Goal: Ask a question

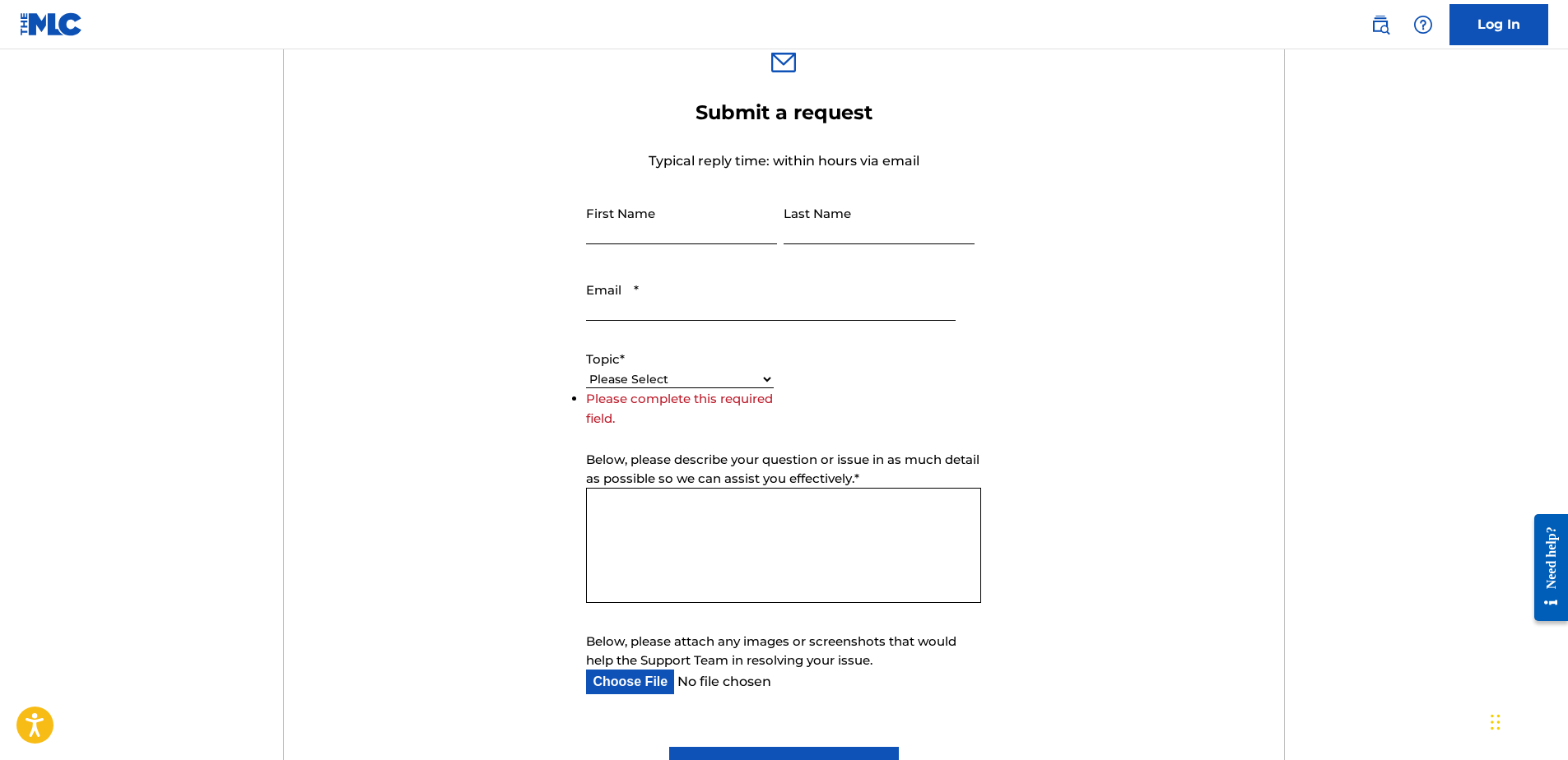
click at [767, 376] on select "Please Select I need help with my account I need help with managing my catalog …" at bounding box center [679, 380] width 187 height 17
drag, startPoint x: 1250, startPoint y: 25, endPoint x: 1094, endPoint y: 336, distance: 347.9
click at [1249, 29] on nav "Log In" at bounding box center [784, 25] width 1568 height 49
click at [756, 385] on select "Please Select I need help with my account I need help with managing my catalog …" at bounding box center [679, 380] width 187 height 17
click at [586, 388] on select "Please Select I need help with my account I need help with managing my catalog …" at bounding box center [679, 380] width 187 height 17
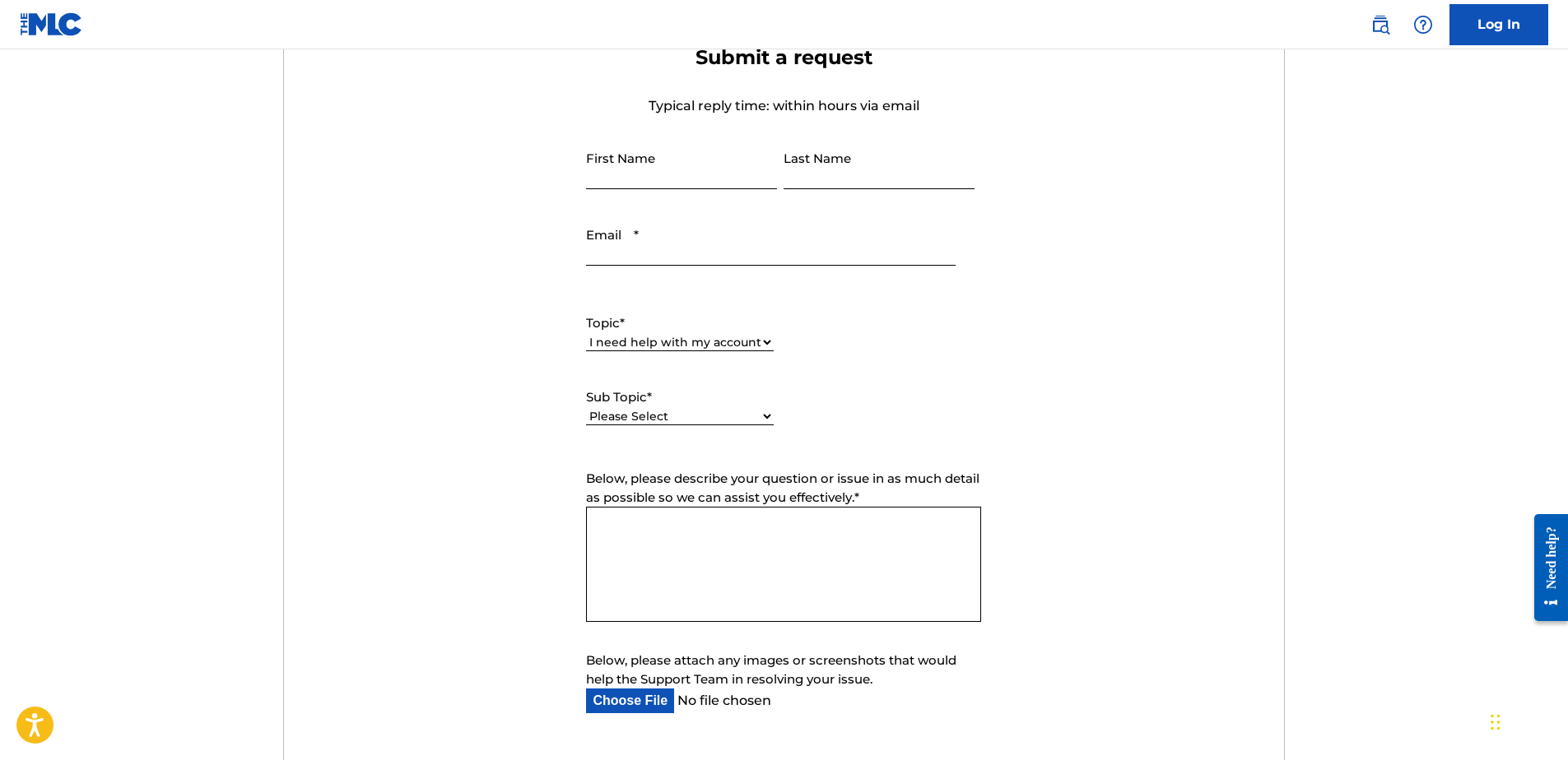
scroll to position [646, 0]
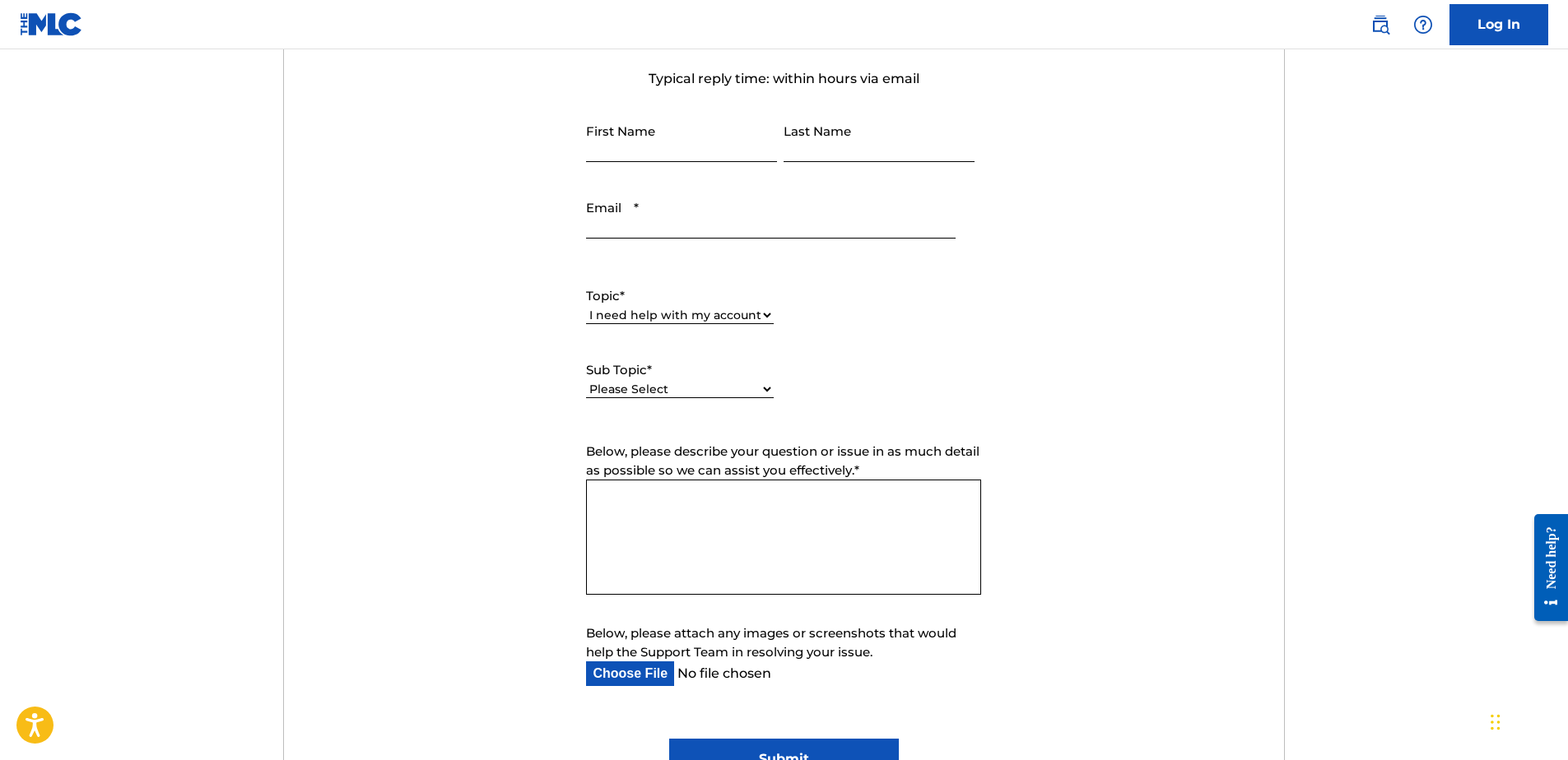
click at [757, 397] on select "Please Select I need help with my user account I can't log in to my user accoun…" at bounding box center [679, 390] width 187 height 17
drag, startPoint x: 1404, startPoint y: 175, endPoint x: 1162, endPoint y: 243, distance: 251.4
click at [1393, 179] on main "Need Help? You've come to the right place! Check out our Help Center or FAQ pag…" at bounding box center [784, 271] width 1568 height 1738
click at [735, 368] on select "Please Select I need help with my user account I can't log in to my user accoun…" at bounding box center [679, 371] width 187 height 17
click at [763, 370] on select "Please Select I need help with my user account I can't log in to my user accoun…" at bounding box center [679, 371] width 187 height 17
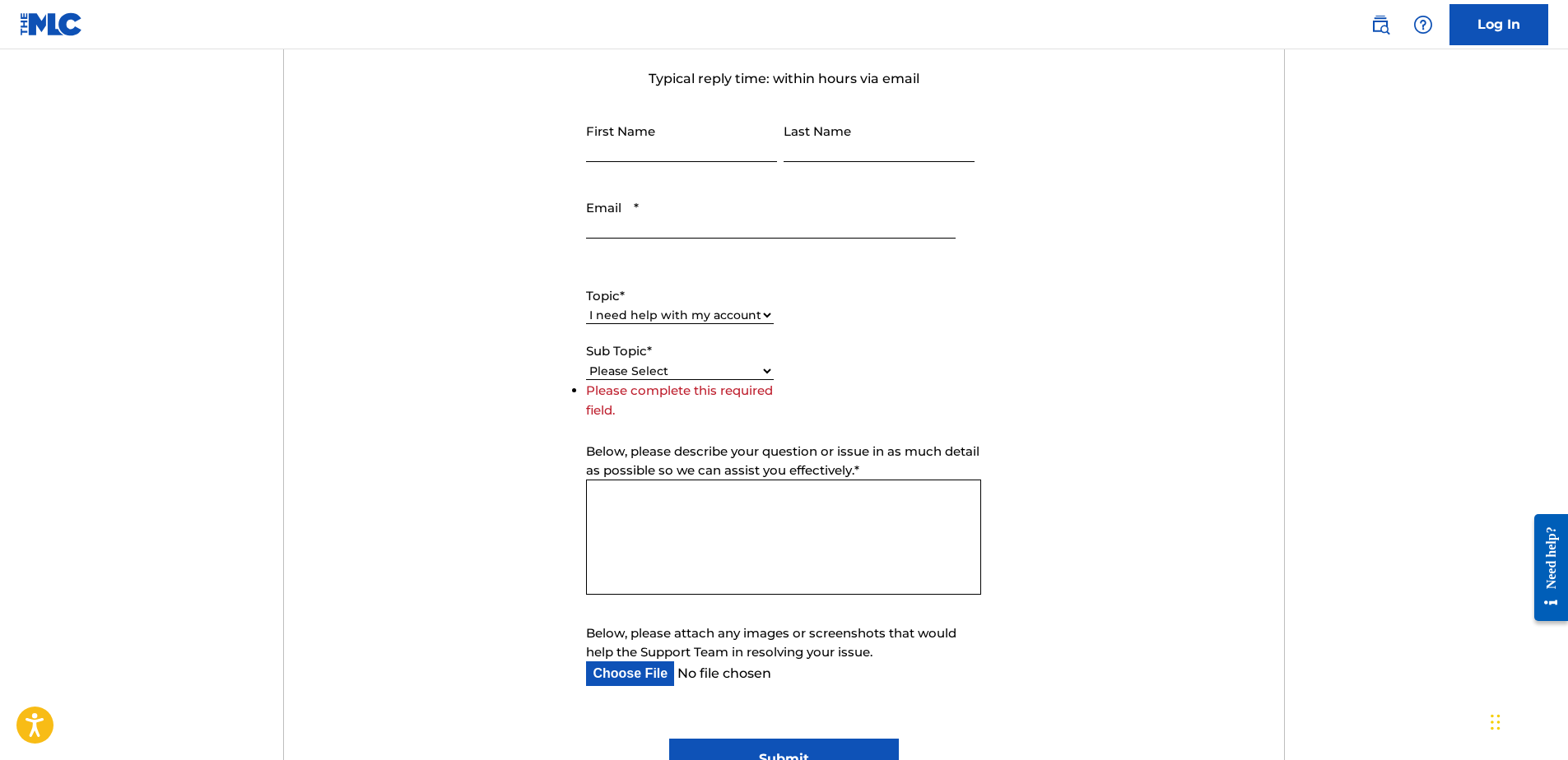
drag, startPoint x: 1444, startPoint y: 280, endPoint x: 1182, endPoint y: 334, distance: 267.5
click at [1443, 280] on main "Need Help? You've come to the right place! Check out our Help Center or FAQ pag…" at bounding box center [784, 271] width 1568 height 1738
click at [706, 312] on select "Please Select I need help with my account I need help with managing my catalog …" at bounding box center [679, 315] width 187 height 17
click at [586, 307] on select "Please Select I need help with my account I need help with managing my catalog …" at bounding box center [679, 315] width 187 height 17
click at [764, 387] on select "Please Select I need help with CWR I need help registering my work(s) in The ML…" at bounding box center [679, 390] width 187 height 17
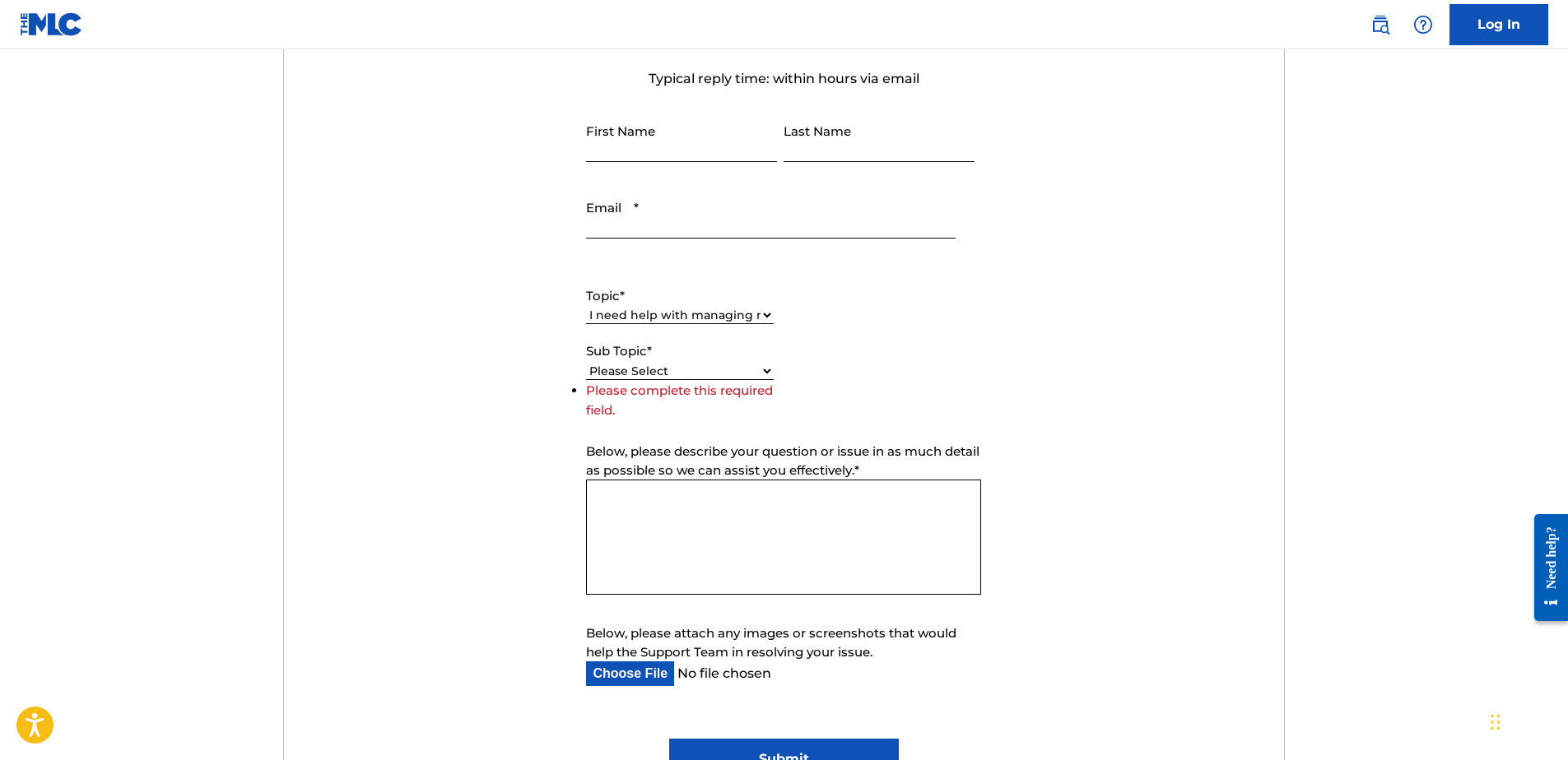
click at [423, 623] on form "Submit a request Typical reply time: within hours via email First Name Last Nam…" at bounding box center [784, 398] width 1000 height 762
click at [624, 367] on select "Please Select I need help with CWR I need help registering my work(s) in The ML…" at bounding box center [679, 371] width 187 height 17
click at [762, 370] on select "Please Select I need help with CWR I need help registering my work(s) in The ML…" at bounding box center [679, 371] width 187 height 17
click at [1398, 225] on main "Need Help? You've come to the right place! Check out our Help Center or FAQ pag…" at bounding box center [784, 271] width 1568 height 1738
drag, startPoint x: 691, startPoint y: 317, endPoint x: 692, endPoint y: 325, distance: 8.1
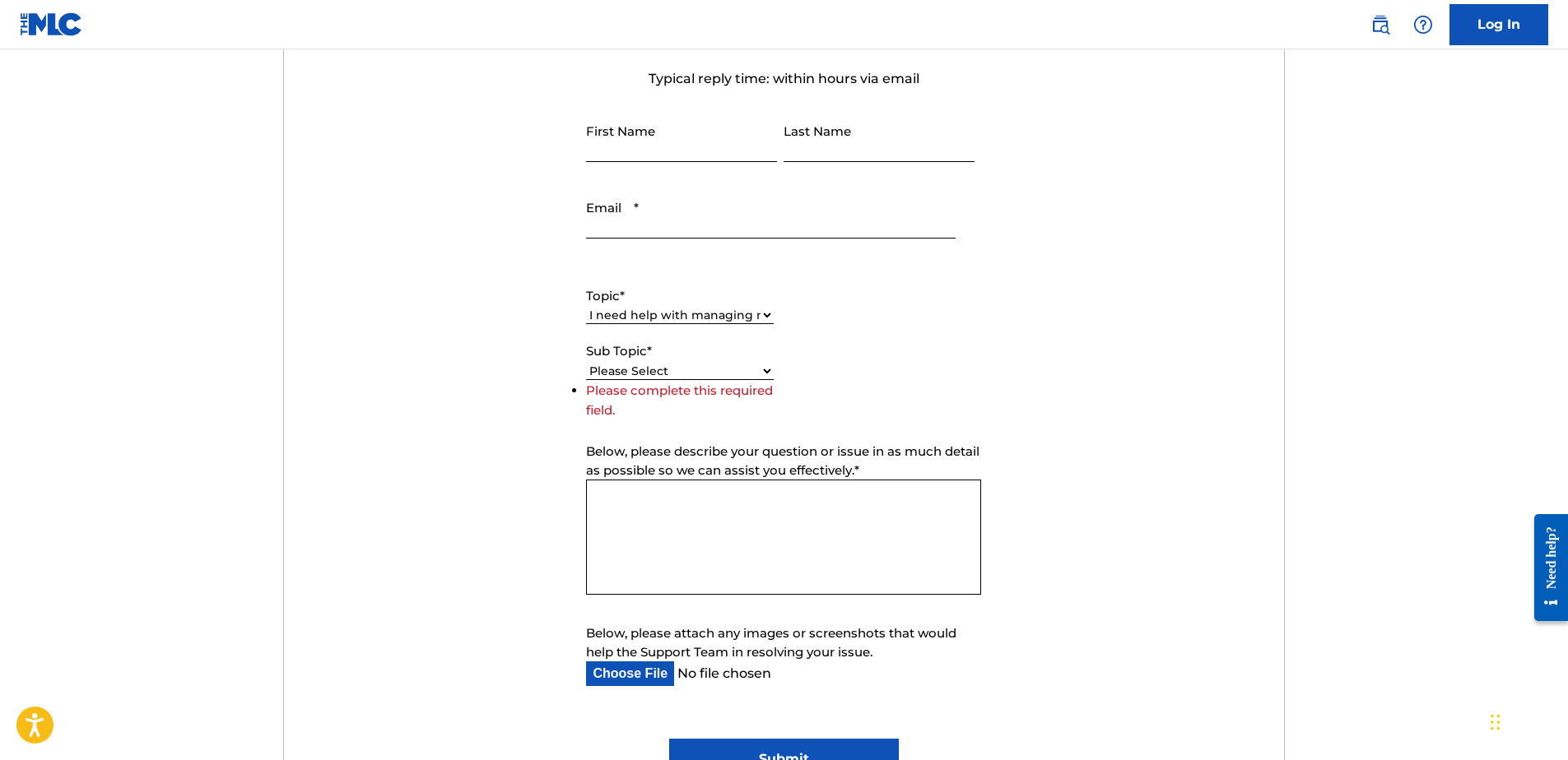
click at [691, 318] on select "Please Select I need help with my account I need help with managing my catalog …" at bounding box center [679, 315] width 187 height 17
click at [586, 307] on select "Please Select I need help with my account I need help with managing my catalog …" at bounding box center [679, 315] width 187 height 17
click at [709, 395] on select "Please Select I need help with the Public Search I need help with the Bulk Data…" at bounding box center [679, 390] width 187 height 17
click at [765, 370] on select "Please Select I need help with the Public Search I need help with the Bulk Data…" at bounding box center [679, 371] width 187 height 17
click at [1360, 495] on main "Need Help? You've come to the right place! Check out our Help Center or FAQ pag…" at bounding box center [784, 271] width 1568 height 1738
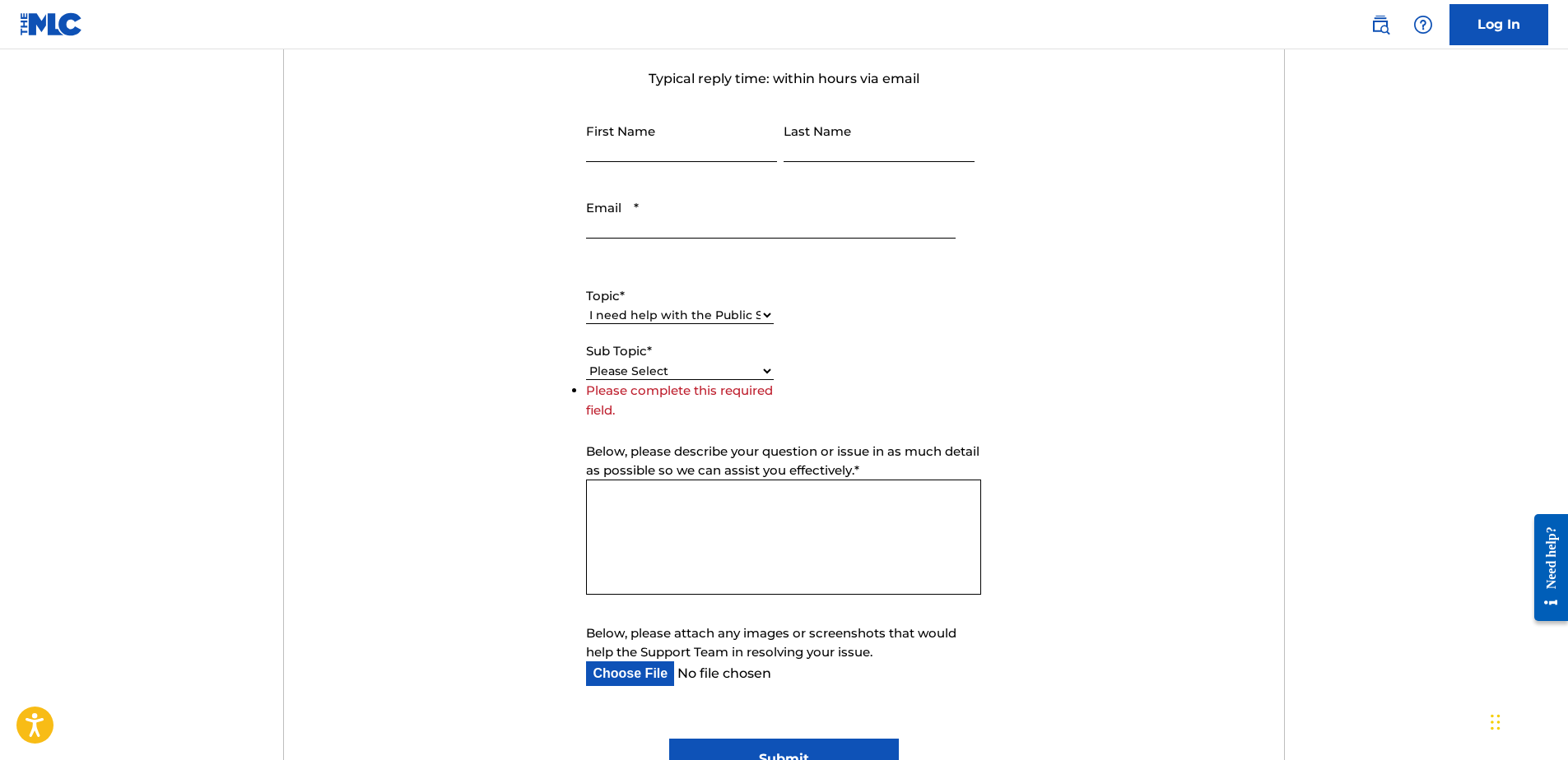
click at [720, 319] on select "Please Select I need help with my account I need help with managing my catalog …" at bounding box center [679, 315] width 187 height 17
click at [586, 307] on select "Please Select I need help with my account I need help with managing my catalog …" at bounding box center [679, 315] width 187 height 17
click at [732, 394] on select "Please Select I have a question about The MLC and its operation Why do I need t…" at bounding box center [679, 390] width 187 height 17
click at [768, 369] on select "Please Select I have a question about The MLC and its operation Why do I need t…" at bounding box center [679, 371] width 187 height 17
drag, startPoint x: 726, startPoint y: 308, endPoint x: 729, endPoint y: 325, distance: 17.3
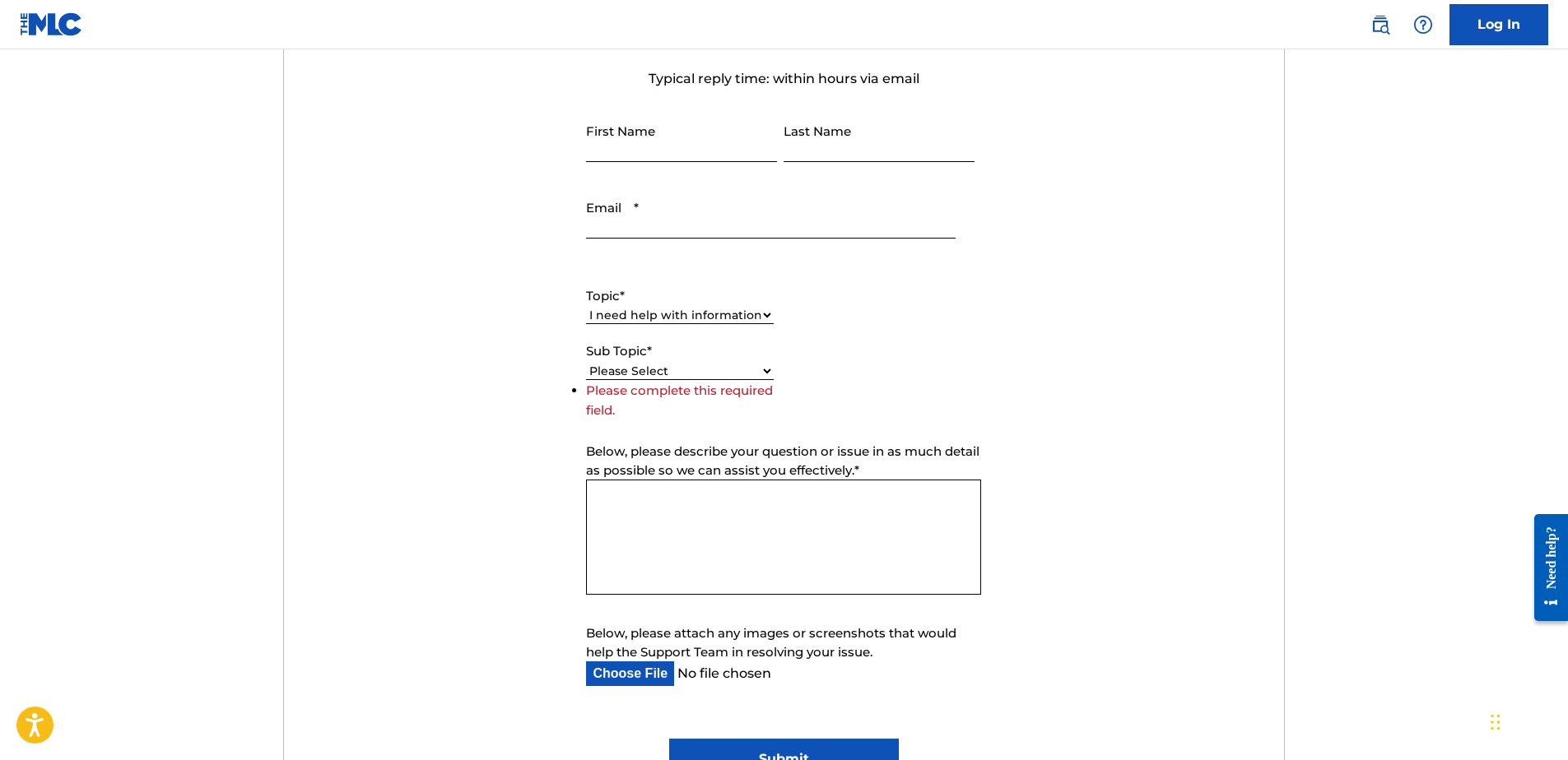
click at [726, 308] on select "Please Select I need help with my account I need help with managing my catalog …" at bounding box center [679, 315] width 187 height 17
click at [586, 307] on select "Please Select I need help with my account I need help with managing my catalog …" at bounding box center [679, 315] width 187 height 17
click at [728, 378] on label "Sub Topic *" at bounding box center [679, 370] width 187 height 19
click at [728, 381] on select "Please Select I need help setting up my payment information in The MLC Portal I…" at bounding box center [679, 390] width 187 height 17
click at [728, 383] on select "Please Select I need help setting up my payment information in The MLC Portal I…" at bounding box center [679, 390] width 187 height 17
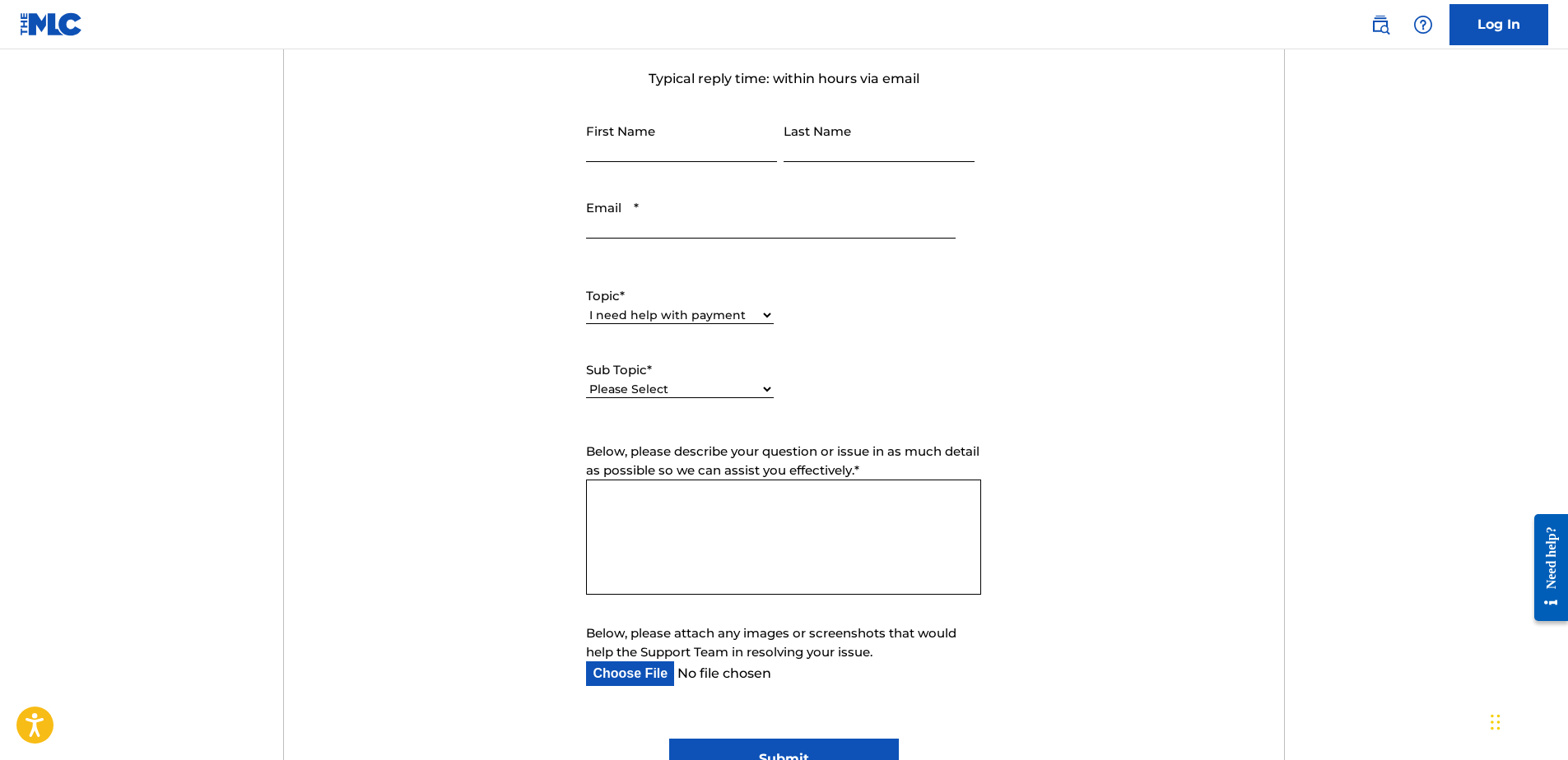
drag, startPoint x: 858, startPoint y: 356, endPoint x: 796, endPoint y: 421, distance: 89.8
click at [819, 397] on div "Topic * Please Select I need help with my account I need help with managing my …" at bounding box center [783, 342] width 395 height 148
click at [740, 361] on div "Please Select I need help setting up my payment information in The MLC Portal I…" at bounding box center [679, 370] width 187 height 19
click at [737, 374] on select "Please Select I need help setting up my payment information in The MLC Portal I…" at bounding box center [679, 371] width 187 height 17
click at [760, 368] on select "Please Select I need help setting up my payment information in The MLC Portal I…" at bounding box center [679, 371] width 187 height 17
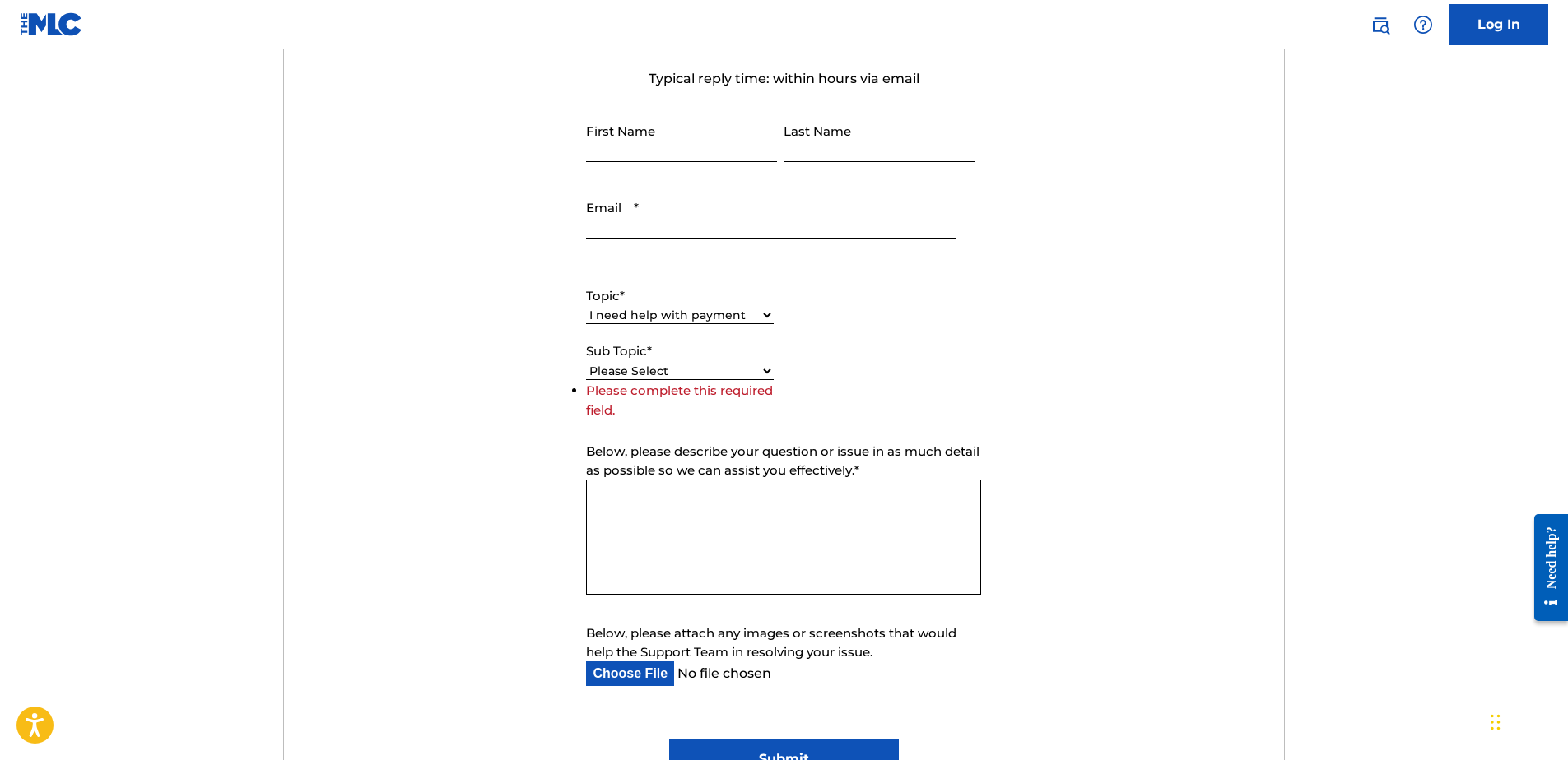
drag, startPoint x: 1401, startPoint y: 472, endPoint x: 682, endPoint y: 397, distance: 722.9
click at [1399, 472] on main "Need Help? You've come to the right place! Check out our Help Center or FAQ pag…" at bounding box center [784, 271] width 1568 height 1738
click at [634, 371] on select "Please Select I need help setting up my payment information in The MLC Portal I…" at bounding box center [679, 371] width 187 height 17
click at [648, 312] on select "Please Select I need help with my account I need help with managing my catalog …" at bounding box center [679, 315] width 187 height 17
select select "I need help with DQI"
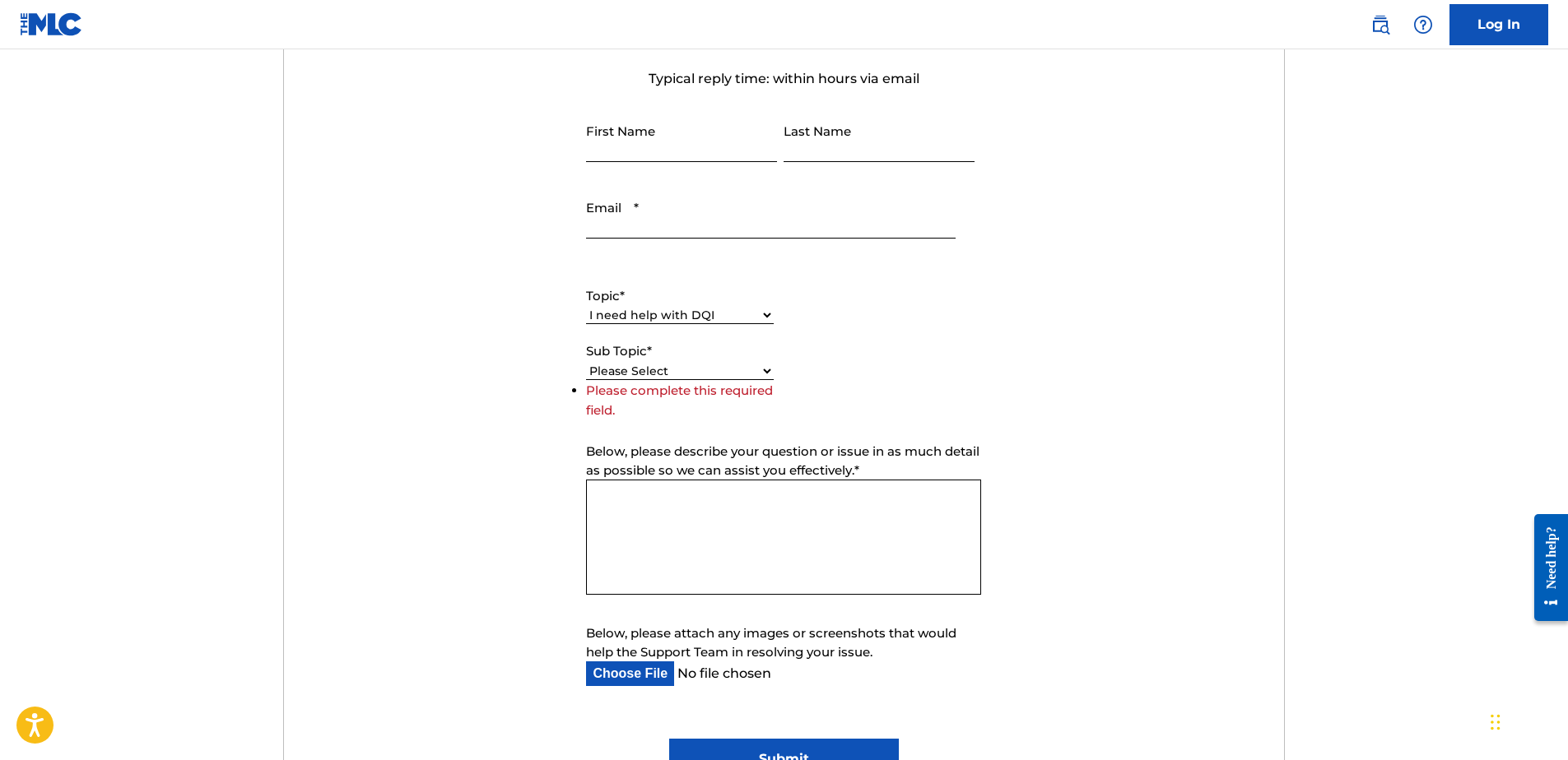
click at [586, 307] on select "Please Select I need help with my account I need help with managing my catalog …" at bounding box center [679, 315] width 187 height 17
click at [696, 386] on select "Please Select I need help with DQI" at bounding box center [679, 390] width 187 height 17
select select "I need help with DQI"
click at [586, 381] on select "Please Select I need help with DQI" at bounding box center [679, 390] width 187 height 17
click at [1422, 324] on main "Need Help? You've come to the right place! Check out our Help Center or FAQ pag…" at bounding box center [784, 271] width 1568 height 1738
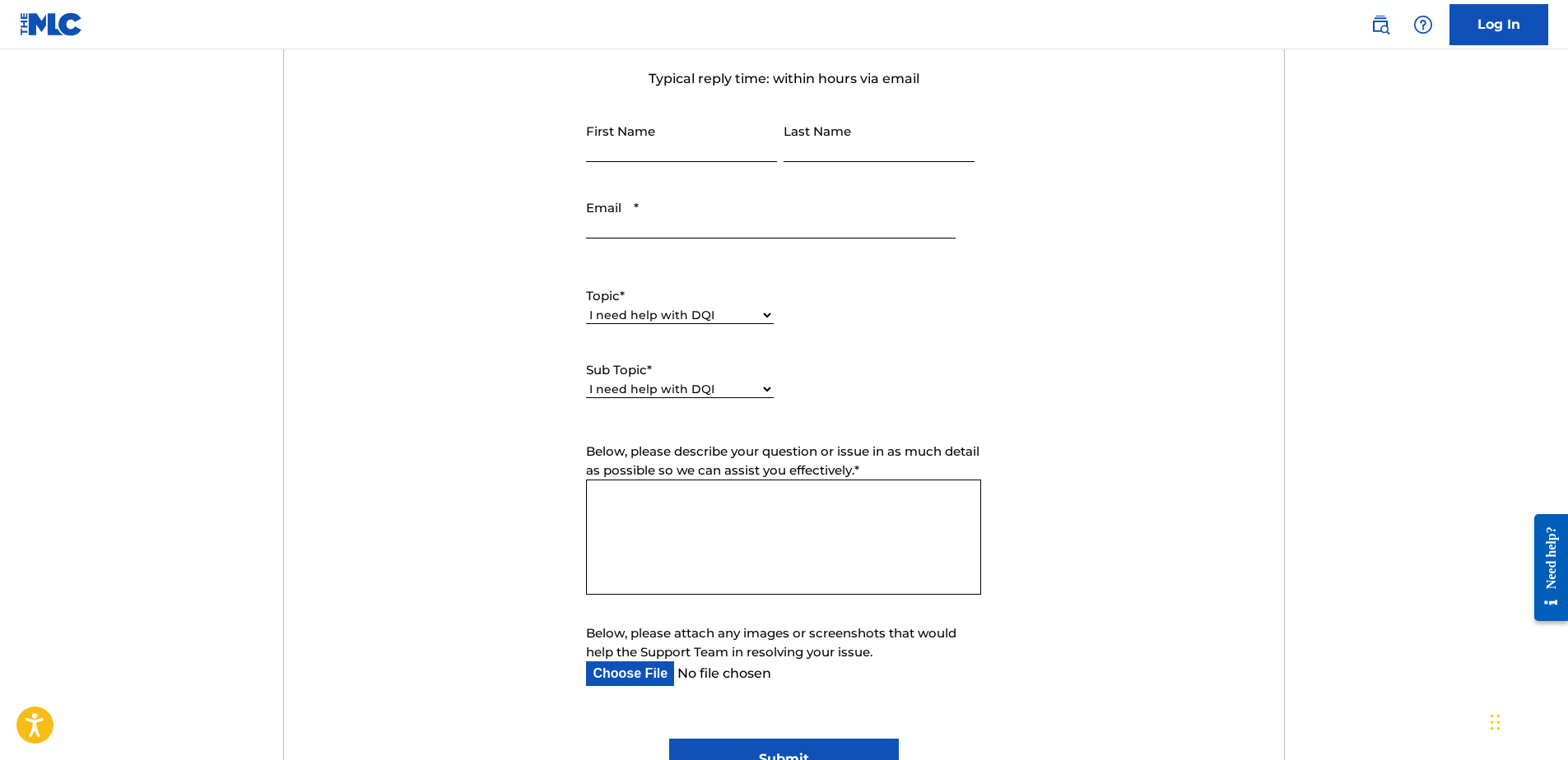
drag, startPoint x: 731, startPoint y: 312, endPoint x: 728, endPoint y: 325, distance: 13.3
click at [731, 312] on select "Please Select I need help with my account I need help with managing my catalog …" at bounding box center [679, 315] width 187 height 17
select select "I need help with my account"
click at [586, 307] on select "Please Select I need help with my account I need help with managing my catalog …" at bounding box center [679, 315] width 187 height 17
drag, startPoint x: 742, startPoint y: 370, endPoint x: 748, endPoint y: 382, distance: 13.4
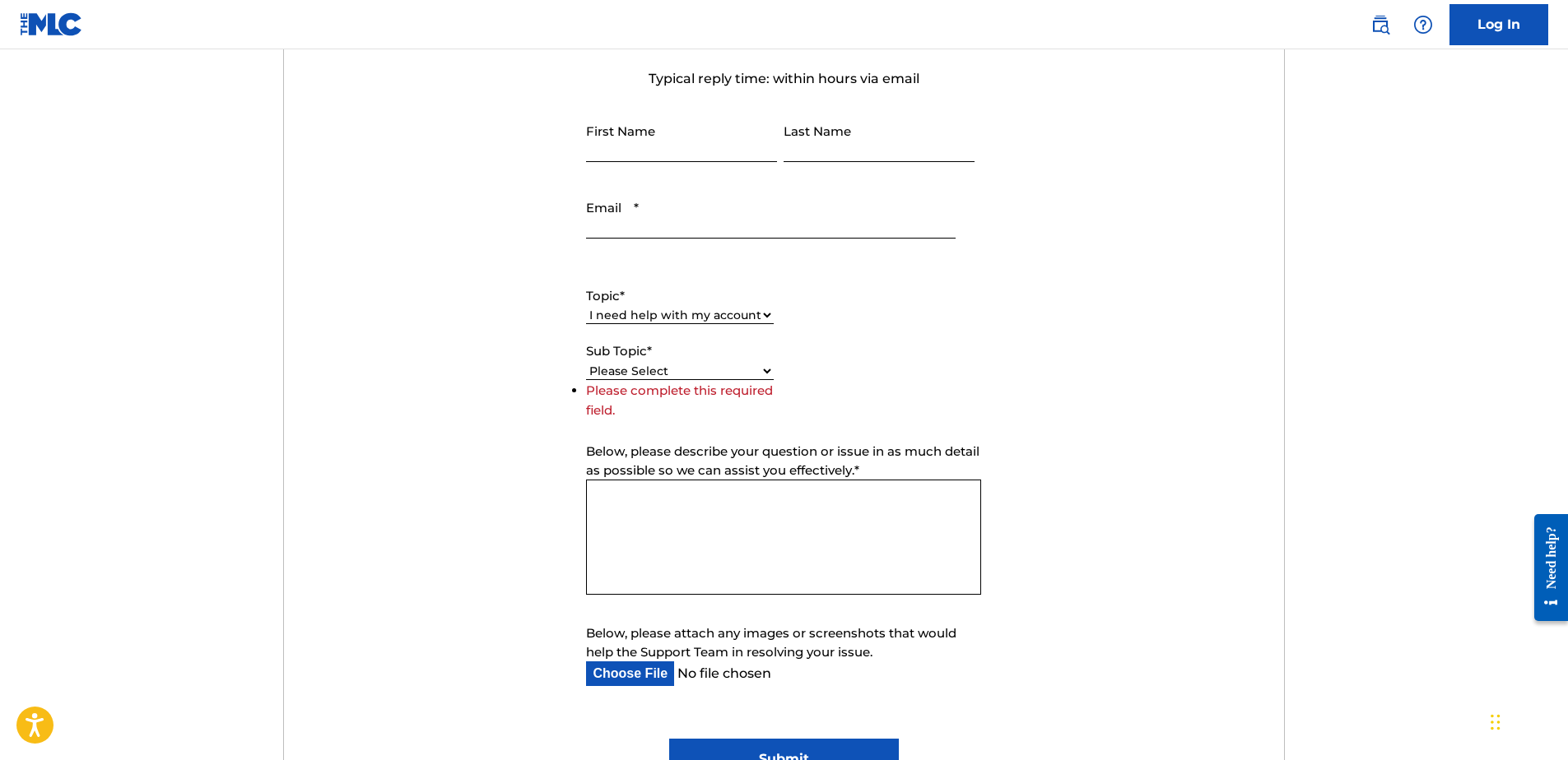
click at [742, 370] on select "Please Select I need help with my user account I can't log in to my user accoun…" at bounding box center [679, 371] width 187 height 17
select select "I need help with my user account"
click at [586, 380] on select "Please Select I need help with my user account I can't log in to my user accoun…" at bounding box center [679, 371] width 187 height 17
